Goal: Task Accomplishment & Management: Use online tool/utility

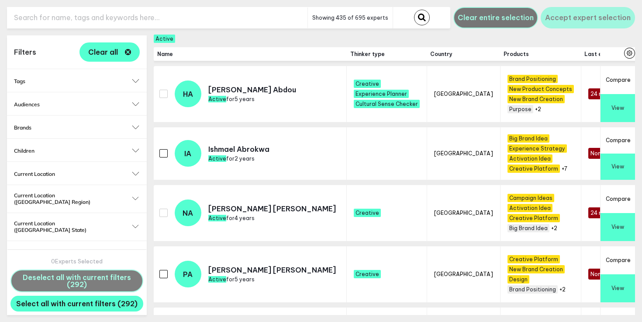
click at [142, 18] on input "text" at bounding box center [157, 17] width 301 height 21
type input "football"
click at [414, 10] on button "submit" at bounding box center [422, 18] width 16 height 16
checkbox input "false"
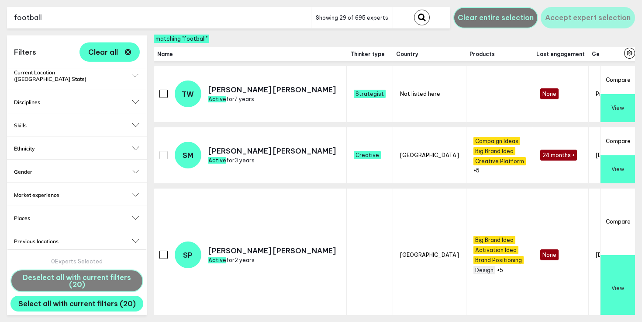
scroll to position [272, 0]
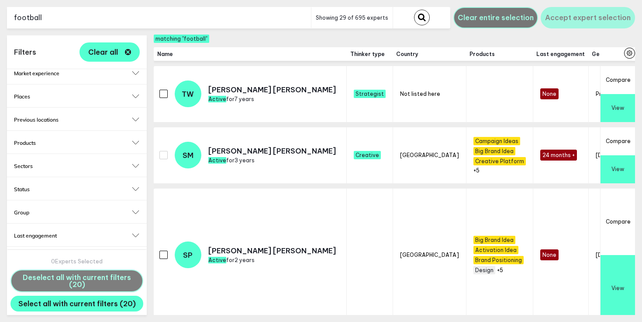
click at [135, 255] on button "Thinker type" at bounding box center [77, 258] width 126 height 7
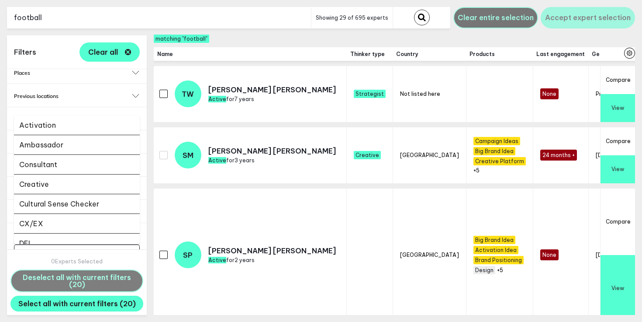
click at [61, 248] on input "Select..." at bounding box center [71, 253] width 103 height 10
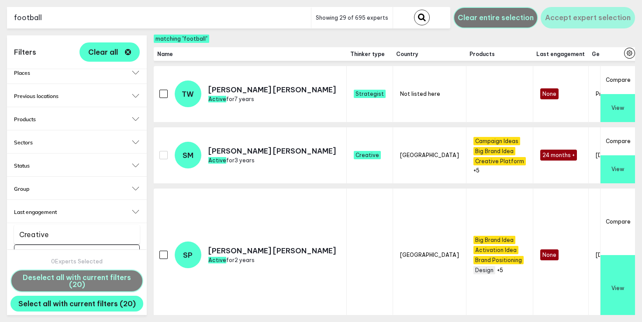
type input "creati"
click at [58, 232] on li "Creative" at bounding box center [77, 234] width 126 height 19
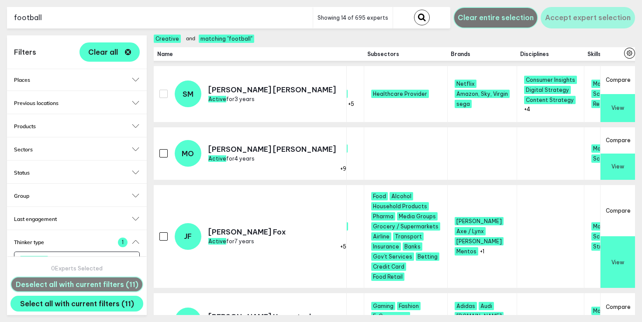
scroll to position [0, 1038]
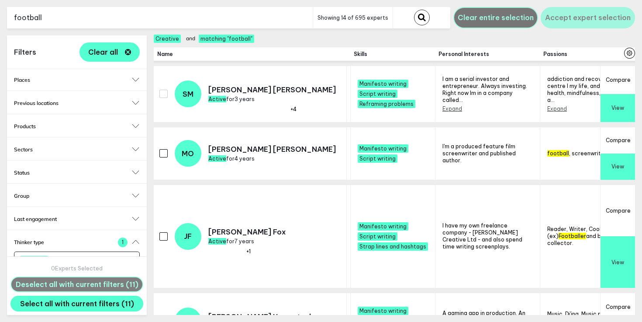
click at [547, 105] on button "Expand" at bounding box center [557, 108] width 20 height 7
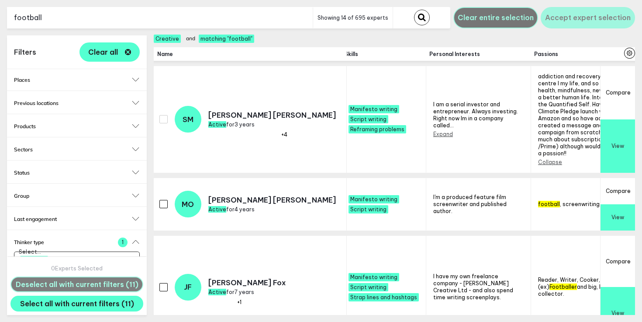
scroll to position [0, 1015]
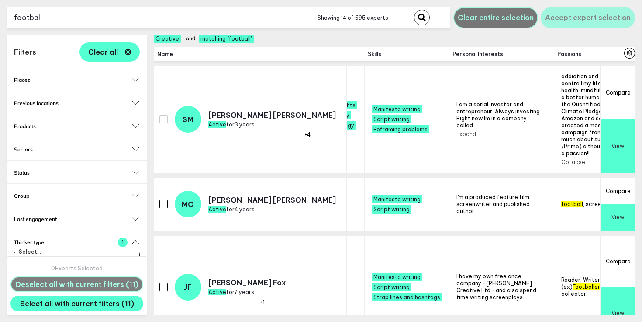
click at [457, 131] on button "Expand" at bounding box center [467, 134] width 20 height 7
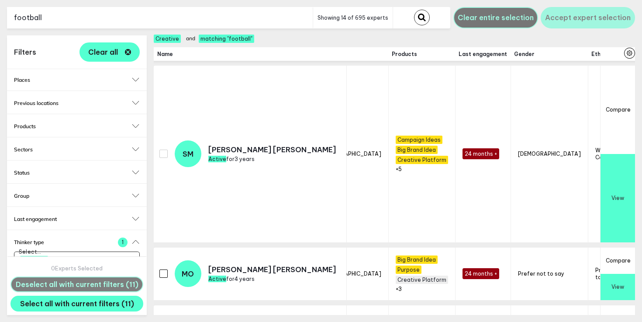
scroll to position [0, 0]
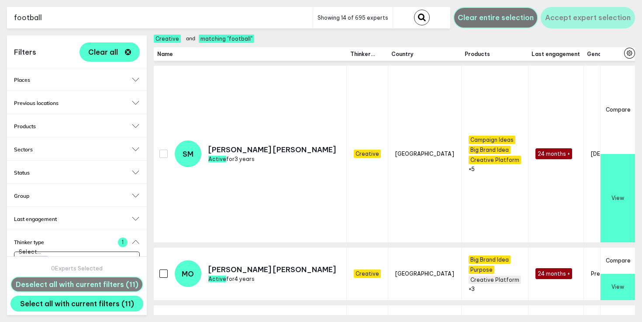
click at [162, 269] on input "checkbox" at bounding box center [163, 273] width 8 height 8
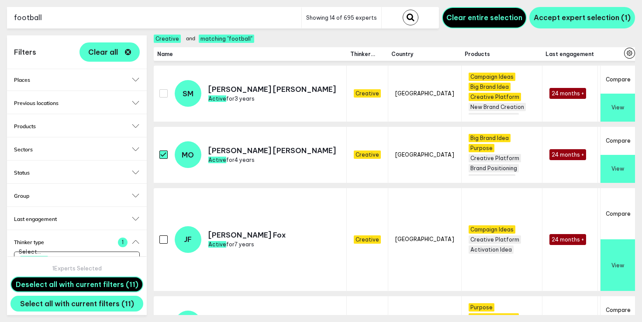
scroll to position [0, 0]
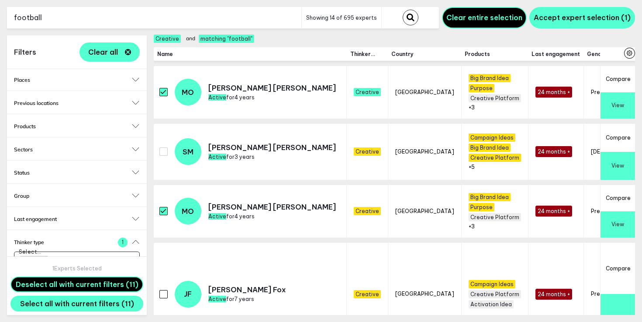
checkbox input "false"
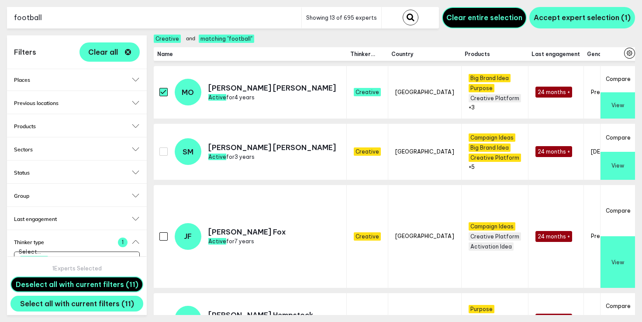
click at [163, 237] on input "checkbox" at bounding box center [163, 236] width 8 height 8
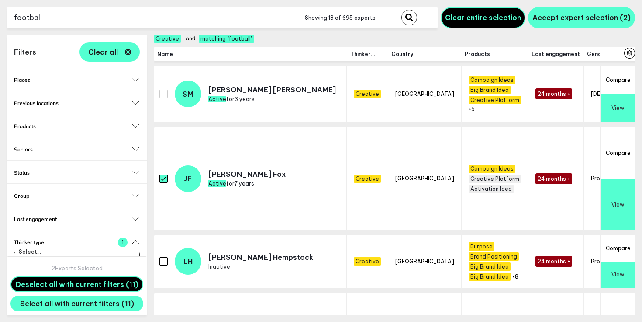
checkbox input "false"
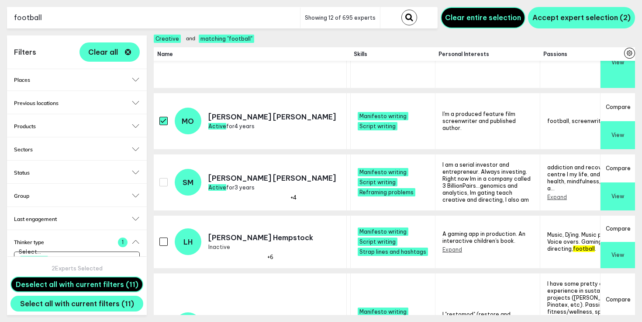
scroll to position [82, 1038]
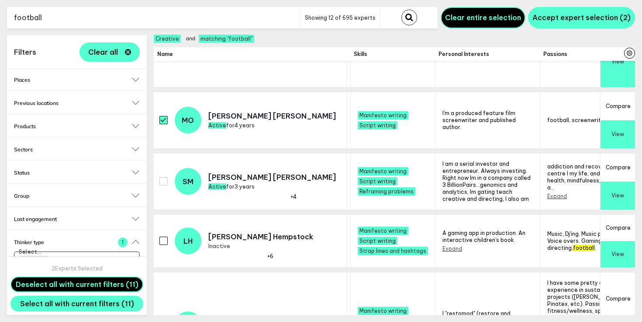
click at [161, 240] on input "checkbox" at bounding box center [163, 240] width 8 height 8
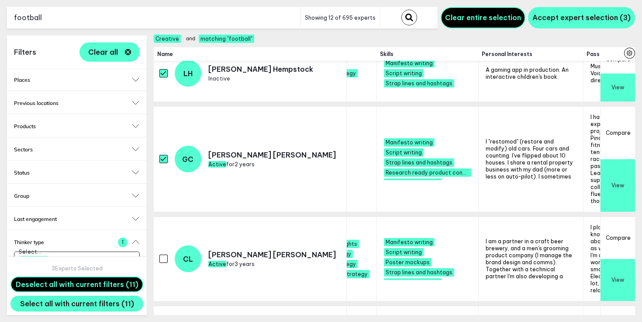
checkbox input "true"
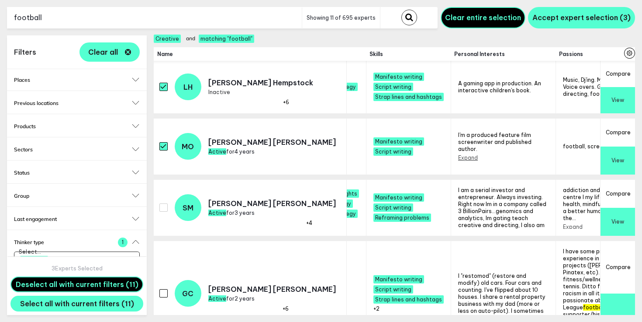
click at [165, 289] on input "checkbox" at bounding box center [163, 293] width 8 height 8
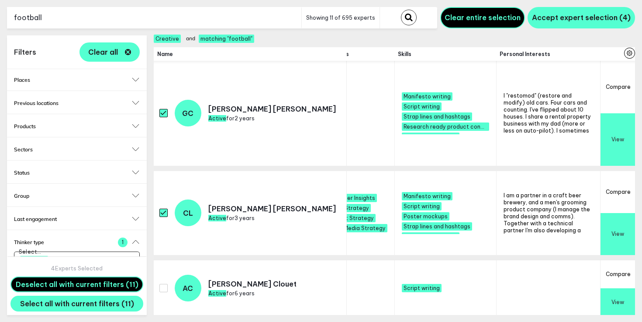
checkbox input "false"
checkbox input "true"
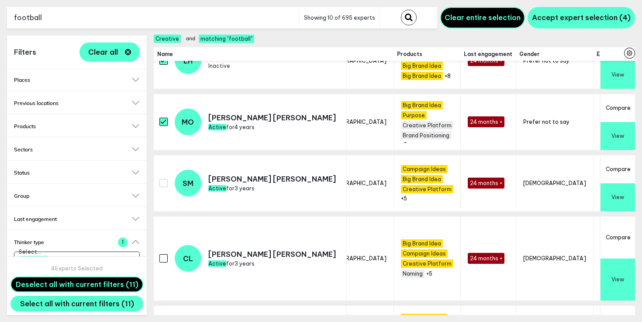
scroll to position [199, 148]
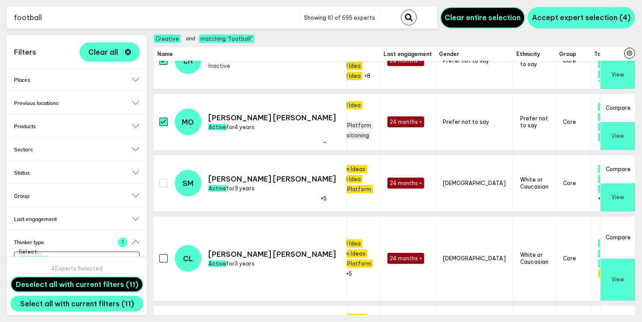
click at [160, 254] on input "checkbox" at bounding box center [163, 258] width 8 height 8
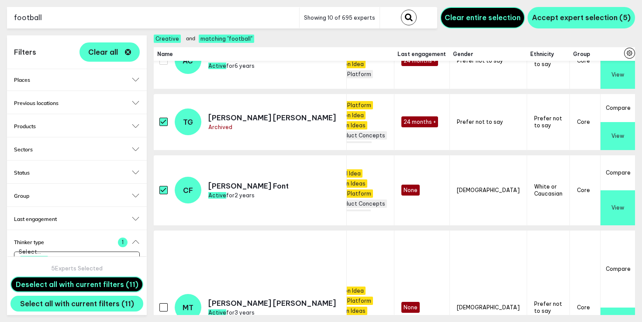
checkbox input "true"
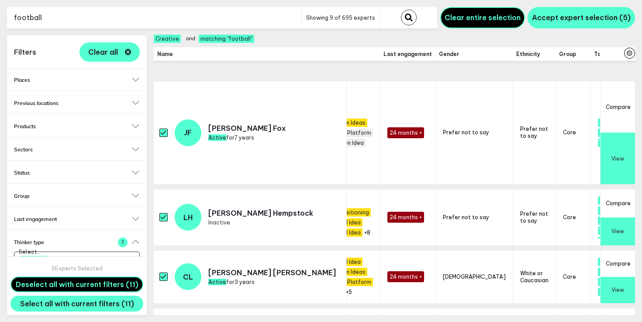
scroll to position [87, 148]
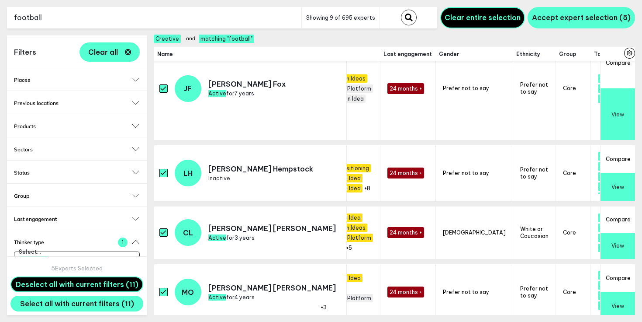
click at [162, 173] on input "checkbox" at bounding box center [163, 173] width 8 height 8
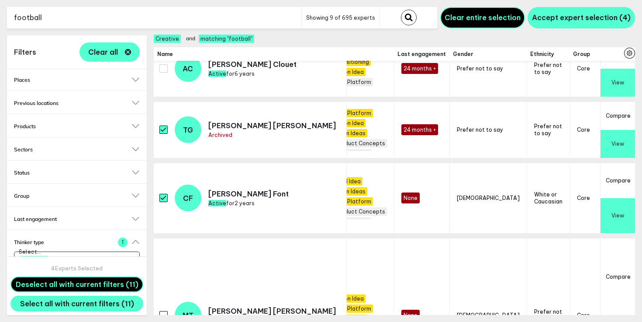
checkbox input "true"
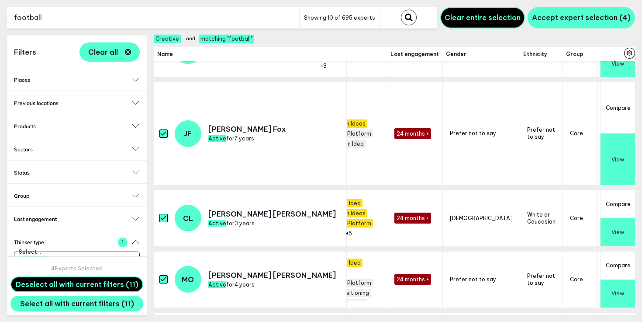
scroll to position [36, 148]
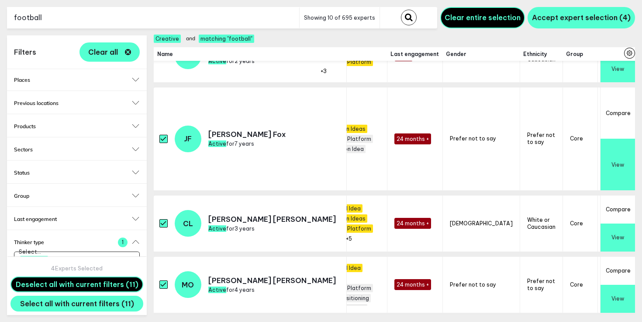
click at [55, 160] on div "Status Active Archived Inactive" at bounding box center [77, 171] width 140 height 23
click at [29, 169] on h2 "Status" at bounding box center [77, 172] width 126 height 7
click at [20, 182] on input "Active" at bounding box center [18, 186] width 8 height 8
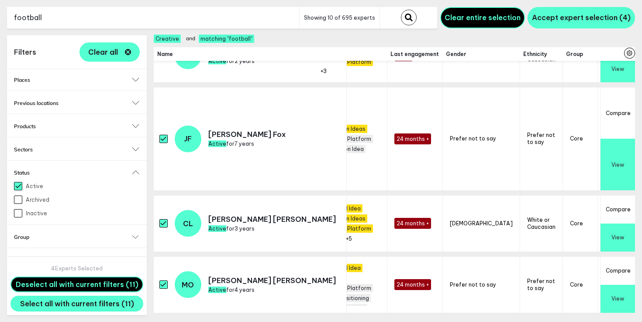
checkbox input "true"
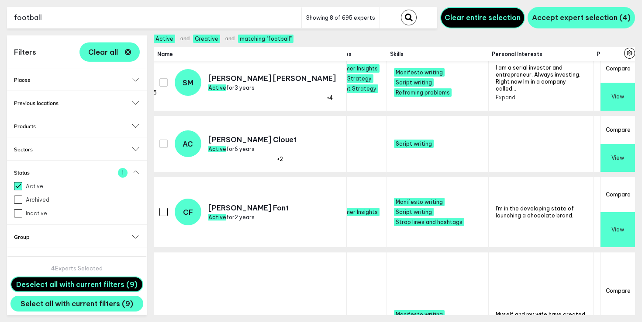
scroll to position [296, 1059]
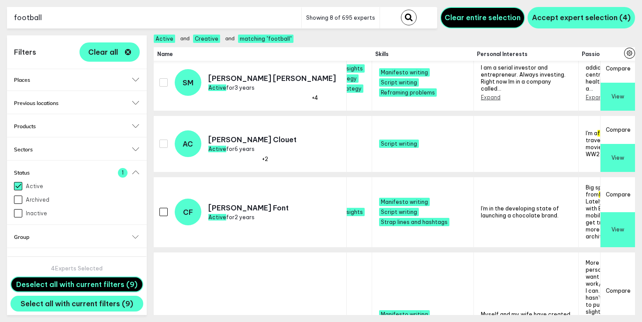
click at [166, 209] on input "checkbox" at bounding box center [163, 212] width 8 height 8
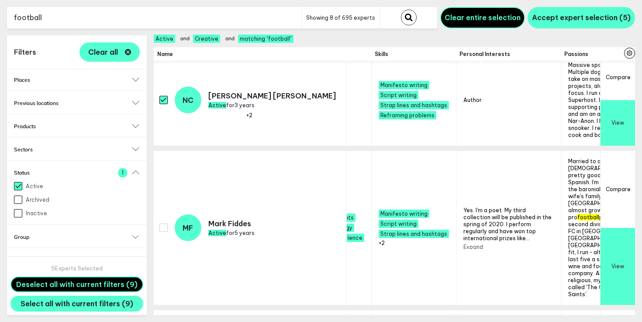
checkbox input "true"
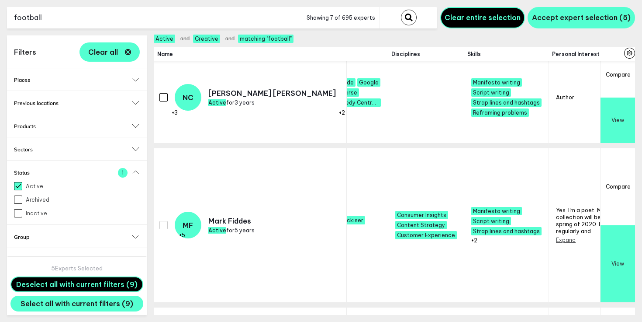
scroll to position [620, 966]
click at [164, 93] on input "checkbox" at bounding box center [163, 97] width 8 height 8
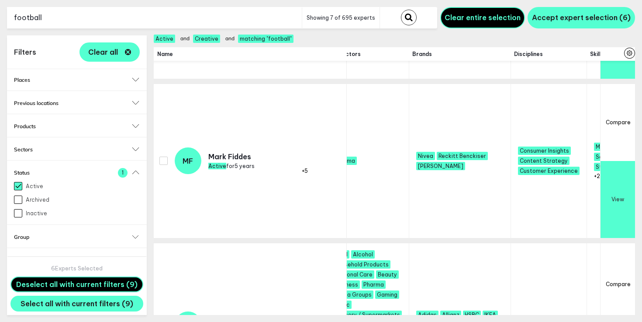
checkbox input "true"
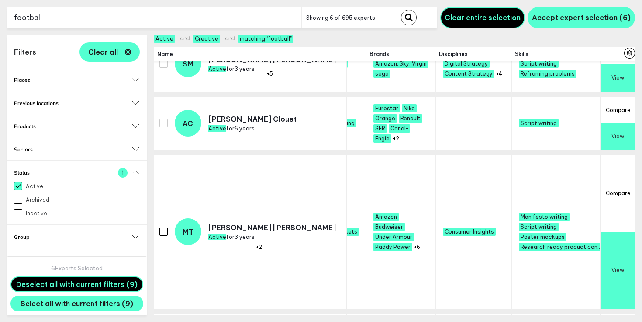
scroll to position [477, 1067]
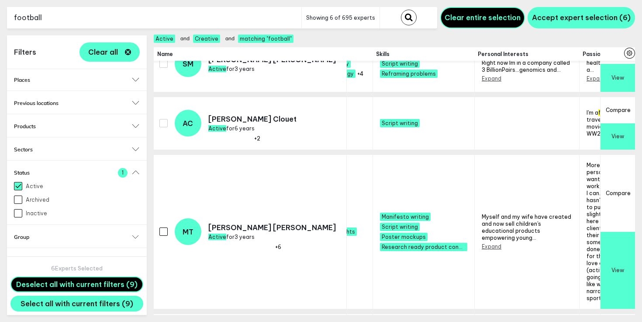
click at [158, 224] on td "MT [PERSON_NAME] Active for 3 years" at bounding box center [250, 234] width 193 height 159
click at [161, 227] on input "checkbox" at bounding box center [163, 231] width 8 height 8
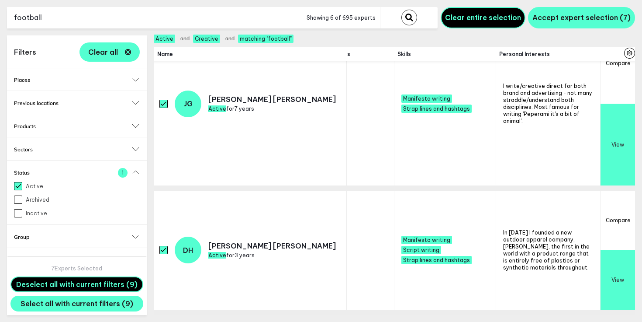
checkbox input "true"
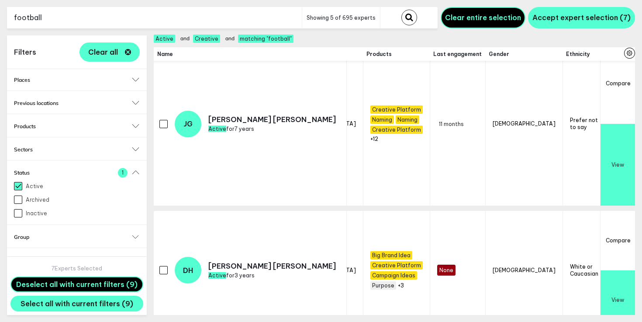
scroll to position [778, 0]
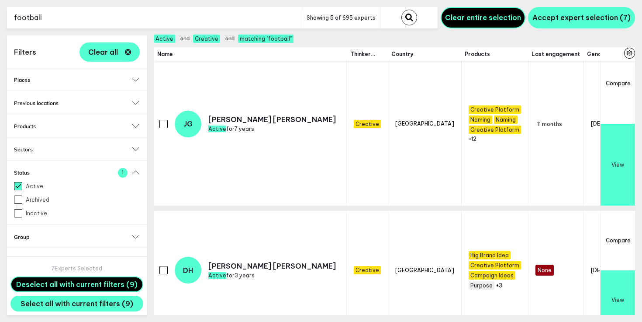
click at [160, 266] on input "checkbox" at bounding box center [163, 270] width 8 height 8
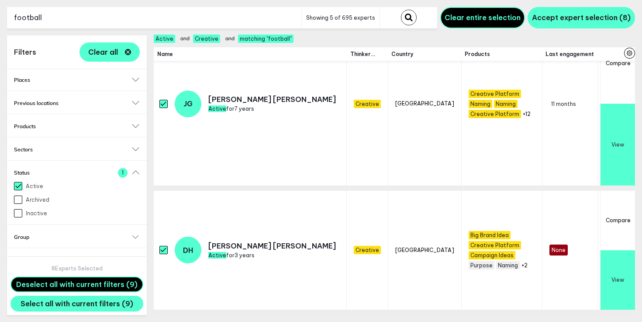
checkbox input "true"
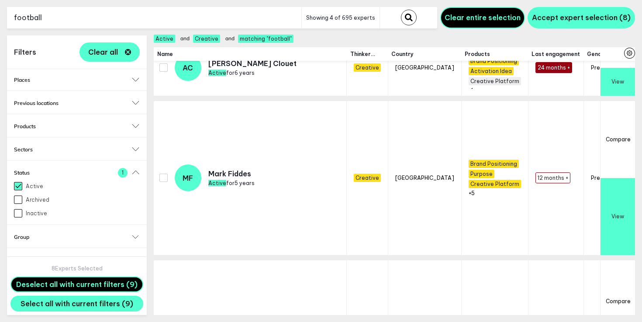
scroll to position [730, 0]
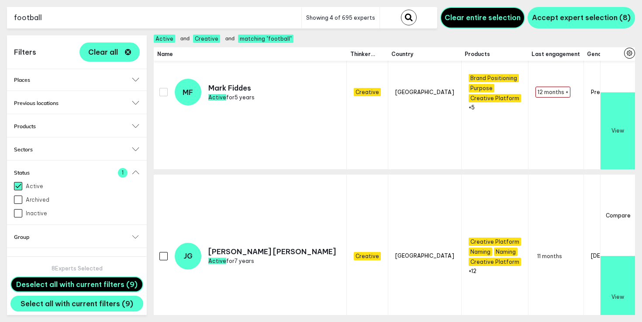
click at [164, 252] on input "checkbox" at bounding box center [163, 256] width 8 height 8
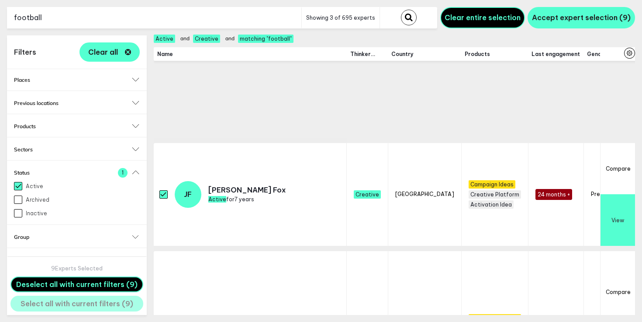
scroll to position [0, 0]
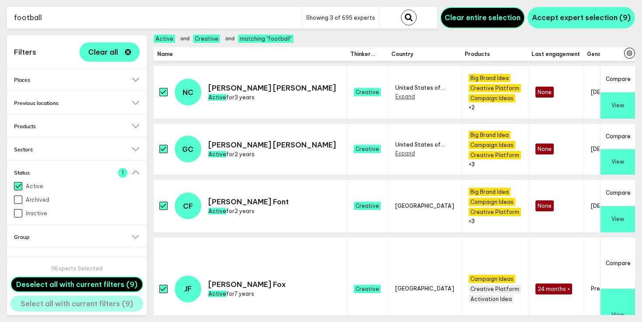
click at [274, 18] on input "football" at bounding box center [154, 17] width 294 height 21
type input "fifa"
click at [401, 10] on button "submit" at bounding box center [409, 18] width 16 height 16
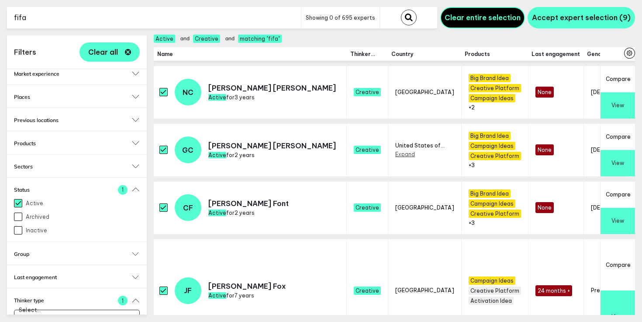
click at [184, 19] on input "fifa" at bounding box center [154, 17] width 294 height 21
click at [401, 10] on button "submit" at bounding box center [409, 18] width 16 height 16
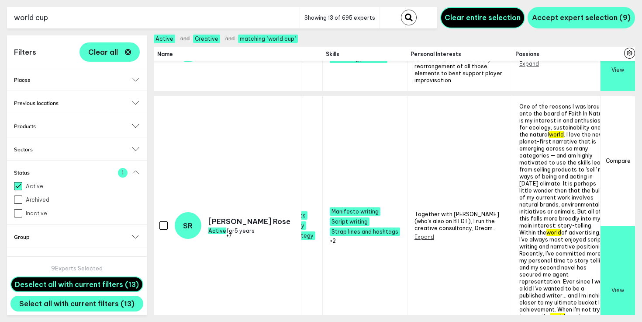
scroll to position [1027, 971]
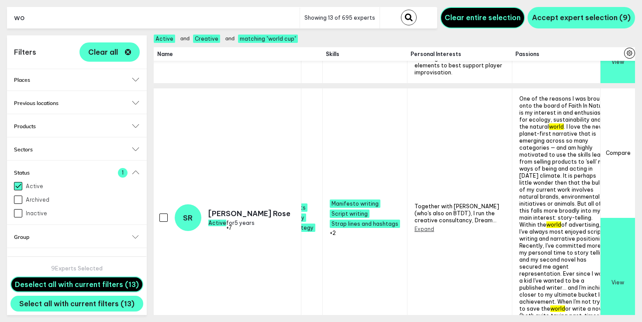
type input "w"
type input "e"
type input "olympics"
click at [401, 10] on button "submit" at bounding box center [409, 18] width 16 height 16
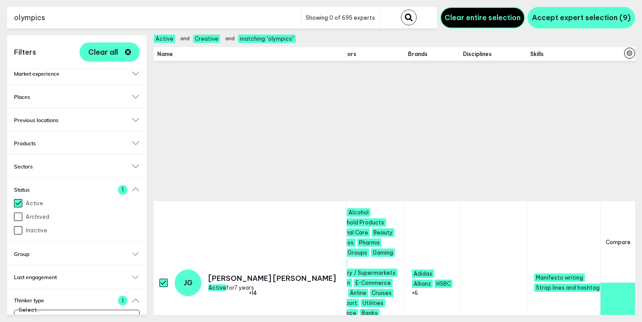
scroll to position [0, 890]
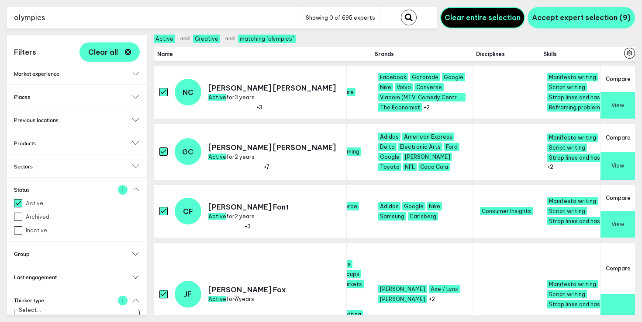
click at [58, 17] on input "olympics" at bounding box center [154, 17] width 294 height 21
click at [401, 10] on button "submit" at bounding box center [409, 18] width 16 height 16
type input "f"
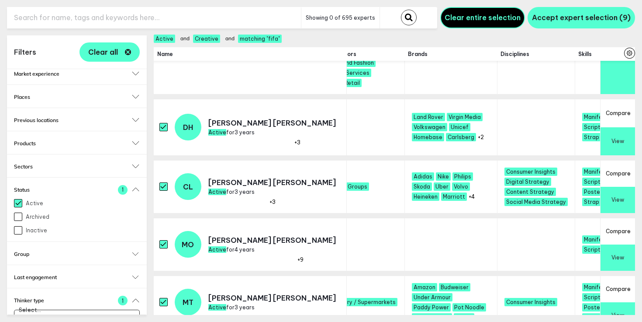
scroll to position [435, 890]
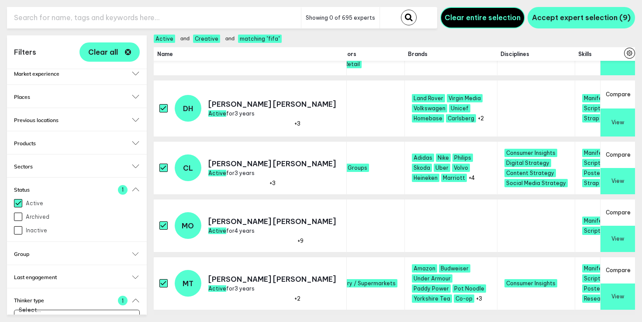
click at [74, 15] on input "text" at bounding box center [154, 17] width 294 height 21
click at [401, 10] on button "submit" at bounding box center [409, 18] width 16 height 16
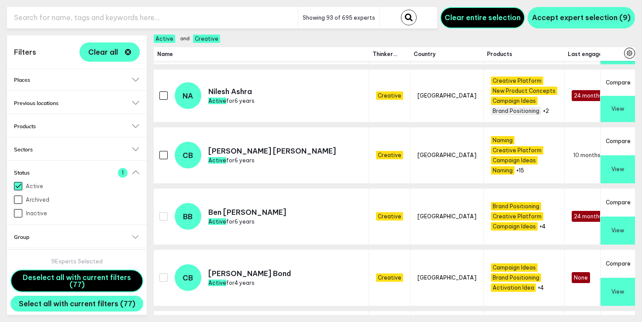
scroll to position [966, 0]
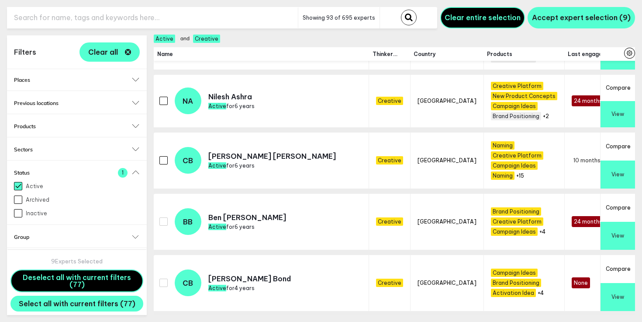
click at [165, 157] on input "checkbox" at bounding box center [163, 160] width 8 height 8
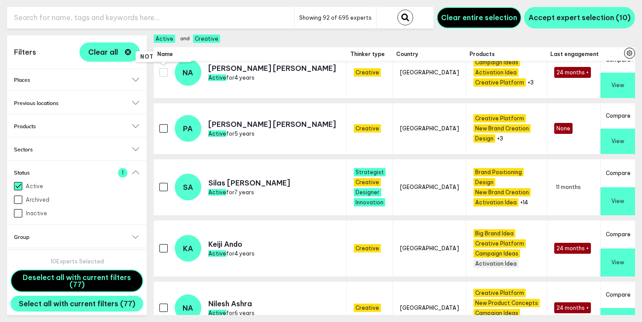
scroll to position [811, 0]
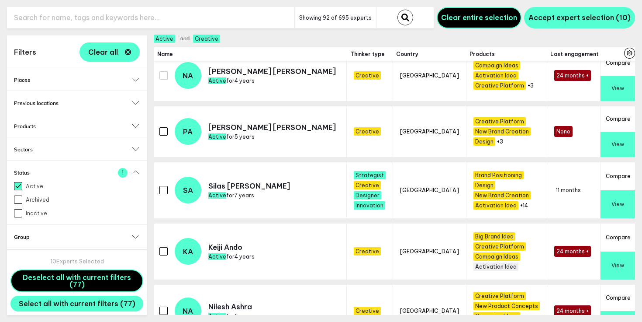
click at [164, 127] on input "checkbox" at bounding box center [163, 131] width 8 height 8
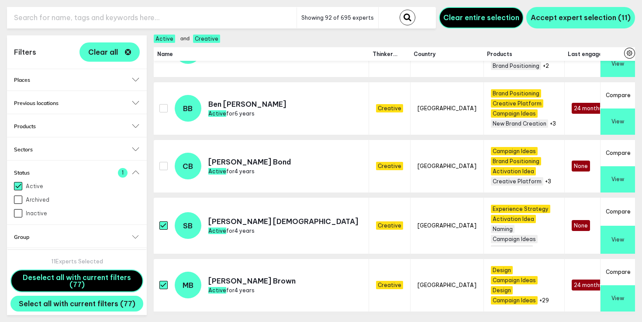
checkbox input "true"
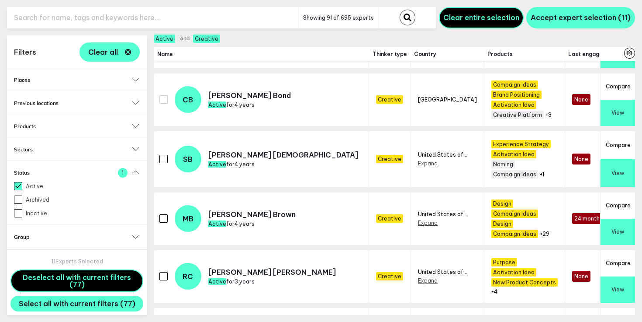
scroll to position [1250, 0]
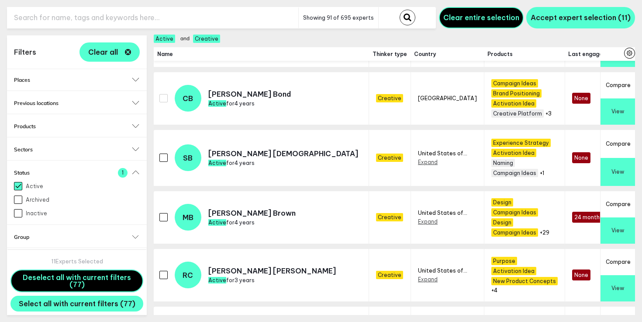
click at [162, 221] on input "checkbox" at bounding box center [163, 217] width 8 height 8
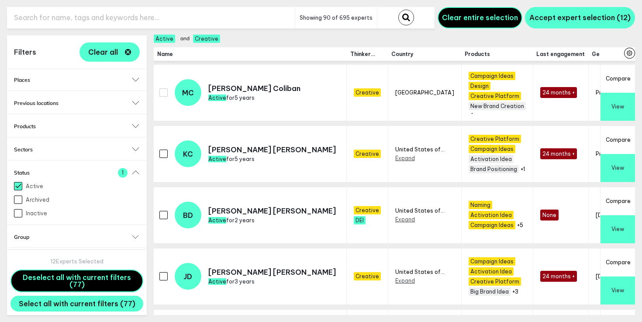
scroll to position [1631, 0]
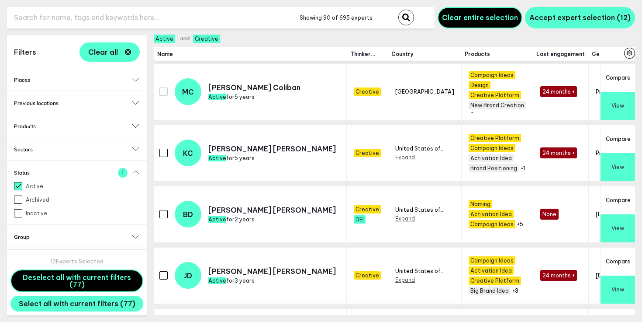
click at [161, 151] on input "checkbox" at bounding box center [163, 153] width 8 height 8
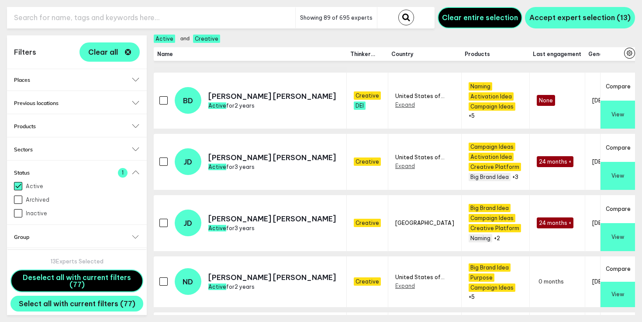
scroll to position [1746, 0]
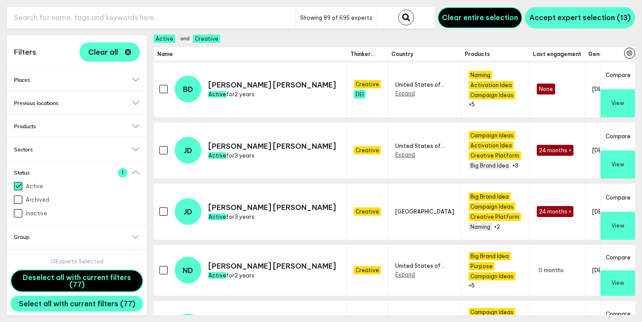
click at [163, 207] on input "checkbox" at bounding box center [163, 211] width 8 height 8
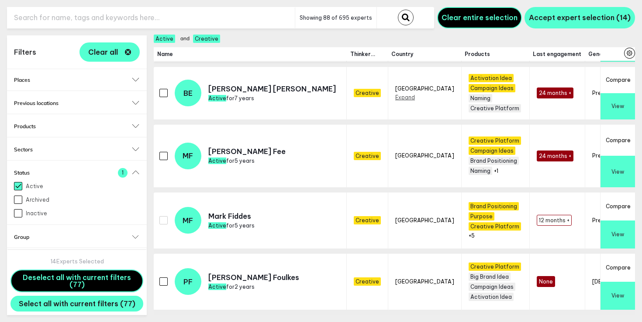
scroll to position [2034, 0]
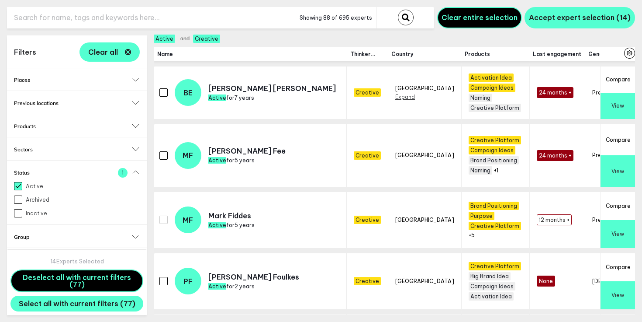
click at [166, 153] on input "checkbox" at bounding box center [163, 155] width 8 height 8
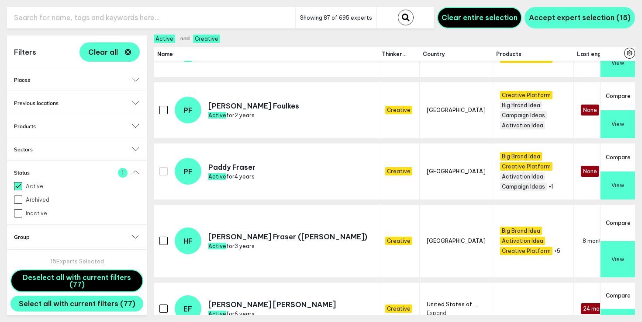
scroll to position [2213, 0]
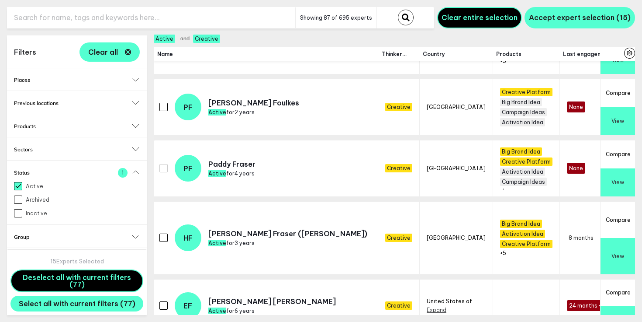
click at [163, 233] on input "checkbox" at bounding box center [163, 237] width 8 height 8
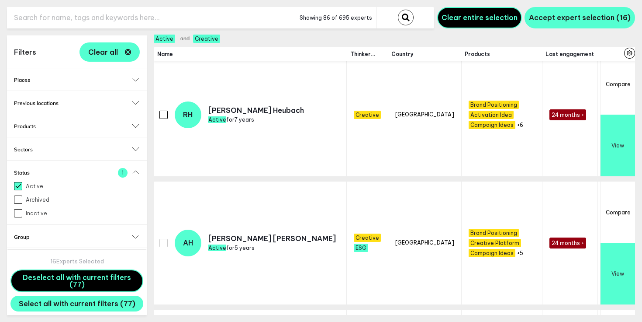
scroll to position [3035, 0]
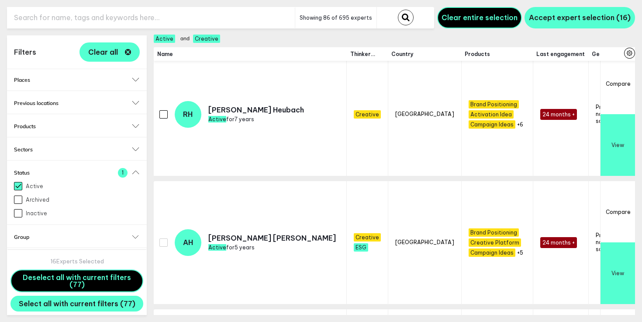
click at [164, 116] on input "checkbox" at bounding box center [163, 114] width 8 height 8
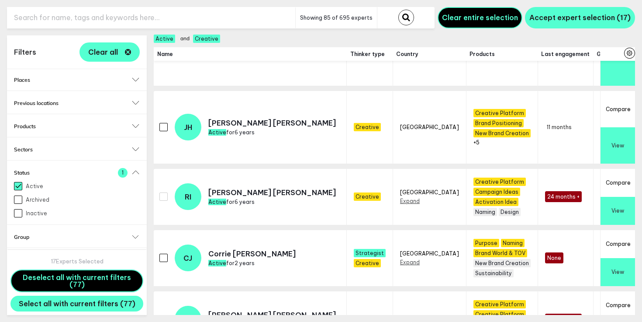
scroll to position [3155, 0]
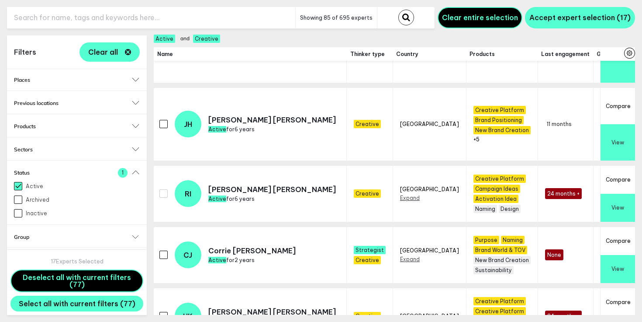
click at [163, 125] on input "checkbox" at bounding box center [163, 124] width 8 height 8
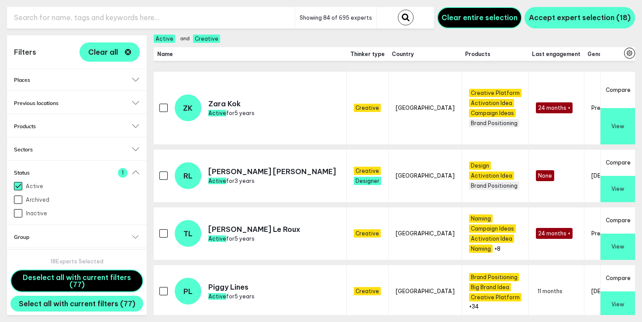
scroll to position [3664, 0]
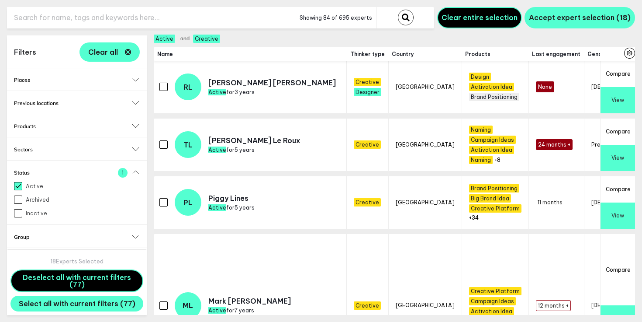
click at [163, 201] on input "checkbox" at bounding box center [163, 202] width 8 height 8
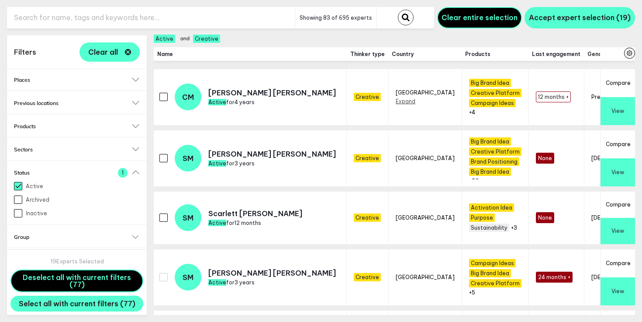
scroll to position [4429, 0]
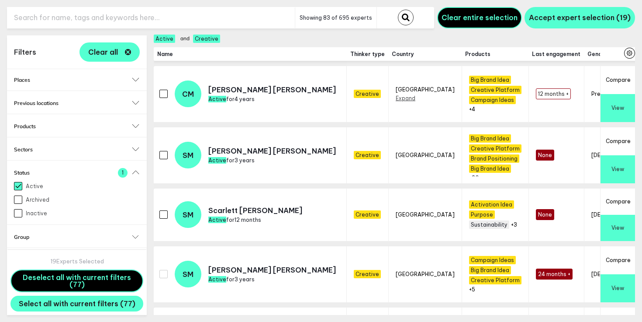
click at [164, 210] on input "checkbox" at bounding box center [163, 214] width 8 height 8
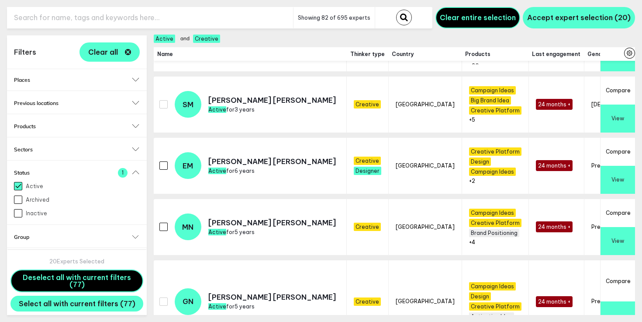
scroll to position [4820, 0]
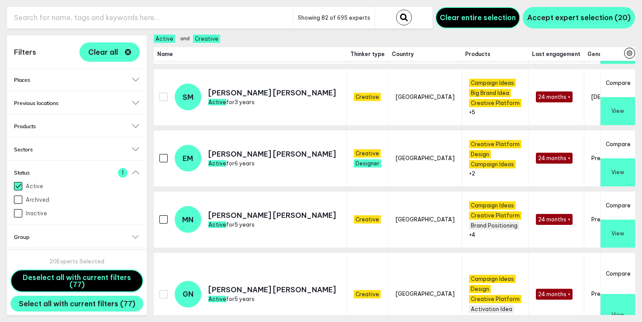
click at [163, 218] on input "checkbox" at bounding box center [163, 219] width 8 height 8
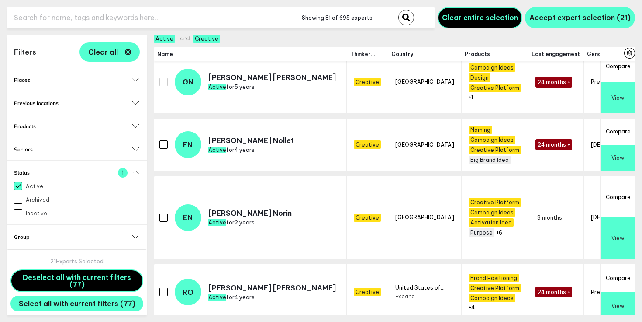
scroll to position [4951, 0]
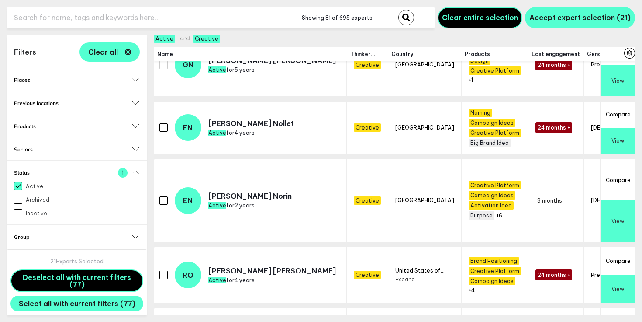
click at [164, 202] on input "checkbox" at bounding box center [163, 200] width 8 height 8
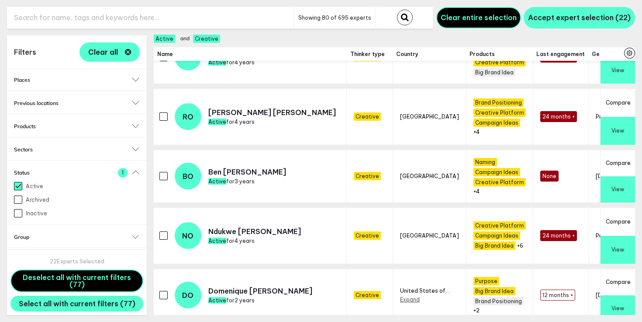
scroll to position [5176, 0]
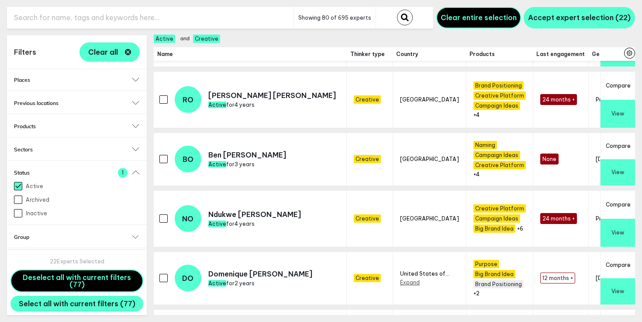
click at [165, 159] on input "checkbox" at bounding box center [163, 159] width 8 height 8
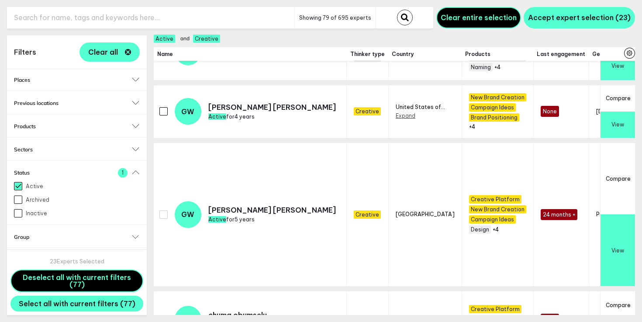
scroll to position [6632, 0]
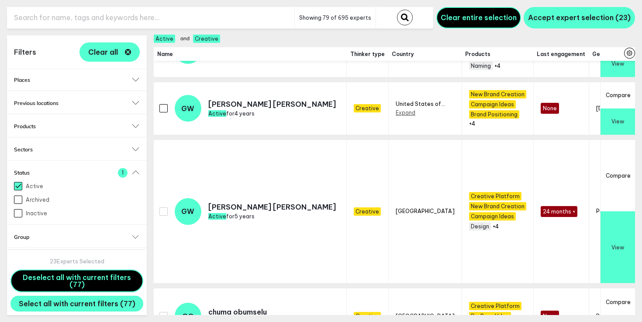
click at [165, 111] on input "checkbox" at bounding box center [163, 108] width 8 height 8
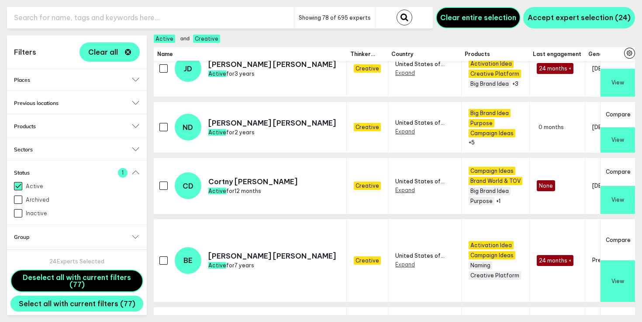
scroll to position [2662, 0]
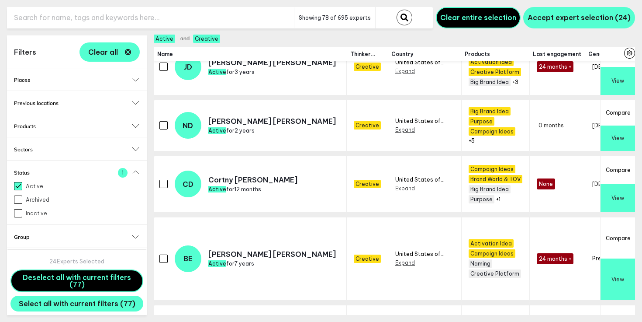
click at [163, 257] on input "checkbox" at bounding box center [163, 258] width 8 height 8
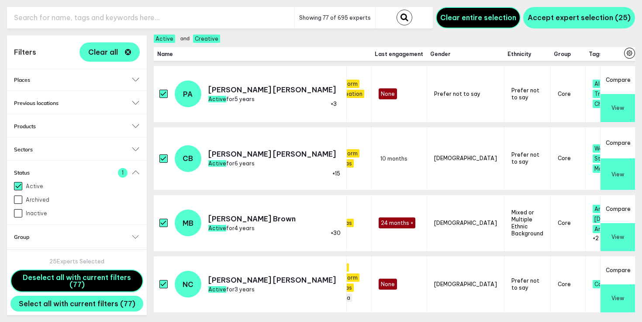
scroll to position [0, 0]
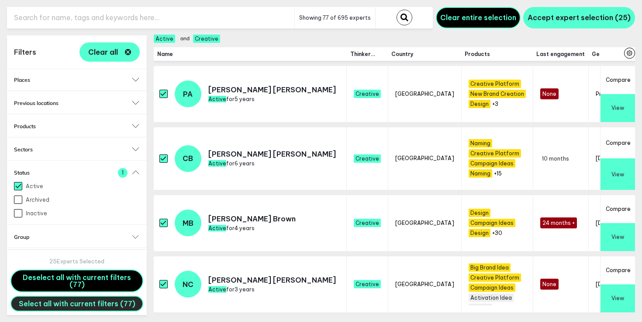
click at [108, 306] on span "Select all with current filters (77)" at bounding box center [77, 303] width 117 height 9
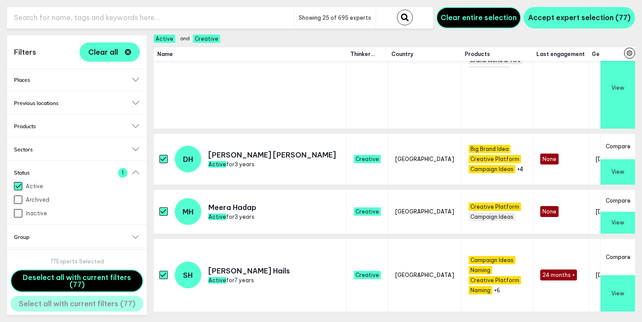
scroll to position [1862, 0]
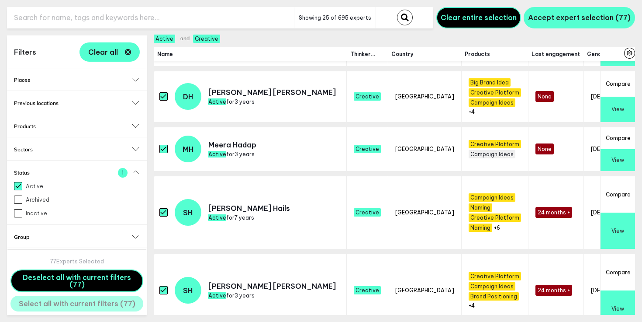
click at [163, 149] on input "checkbox" at bounding box center [163, 149] width 8 height 8
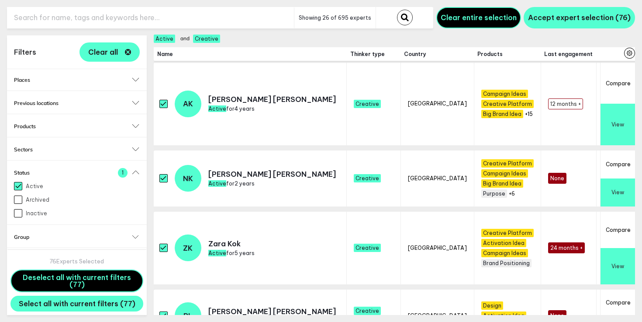
scroll to position [2623, 0]
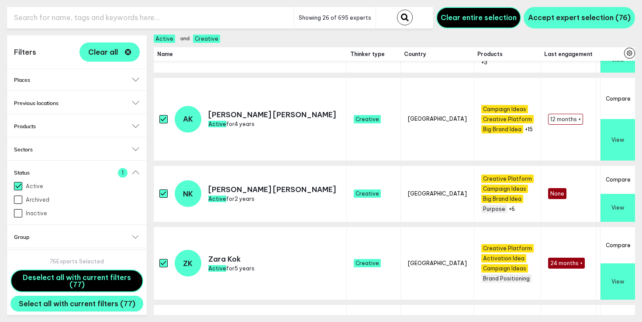
click at [161, 263] on input "checkbox" at bounding box center [163, 263] width 8 height 8
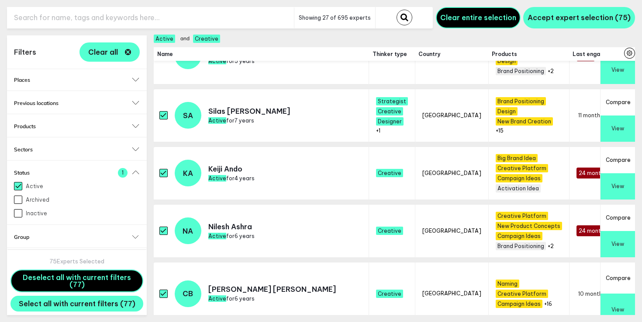
scroll to position [0, 0]
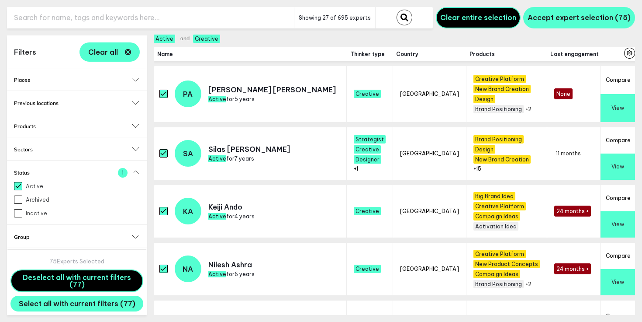
click at [149, 17] on input "text" at bounding box center [150, 17] width 287 height 21
type input "football"
click at [397, 10] on button "submit" at bounding box center [405, 18] width 16 height 16
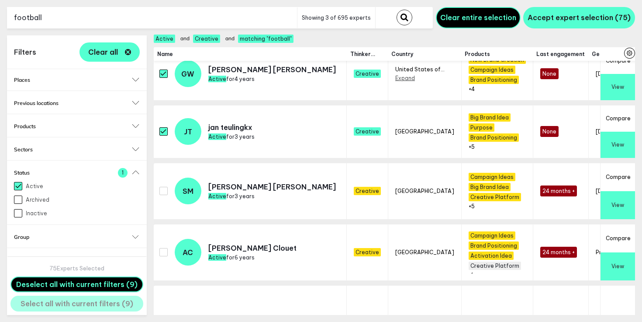
scroll to position [5057, 0]
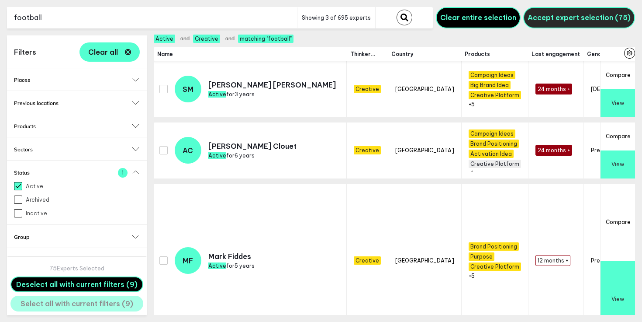
click at [595, 17] on span "Accept expert selection (75)" at bounding box center [579, 17] width 103 height 9
